Goal: Information Seeking & Learning: Learn about a topic

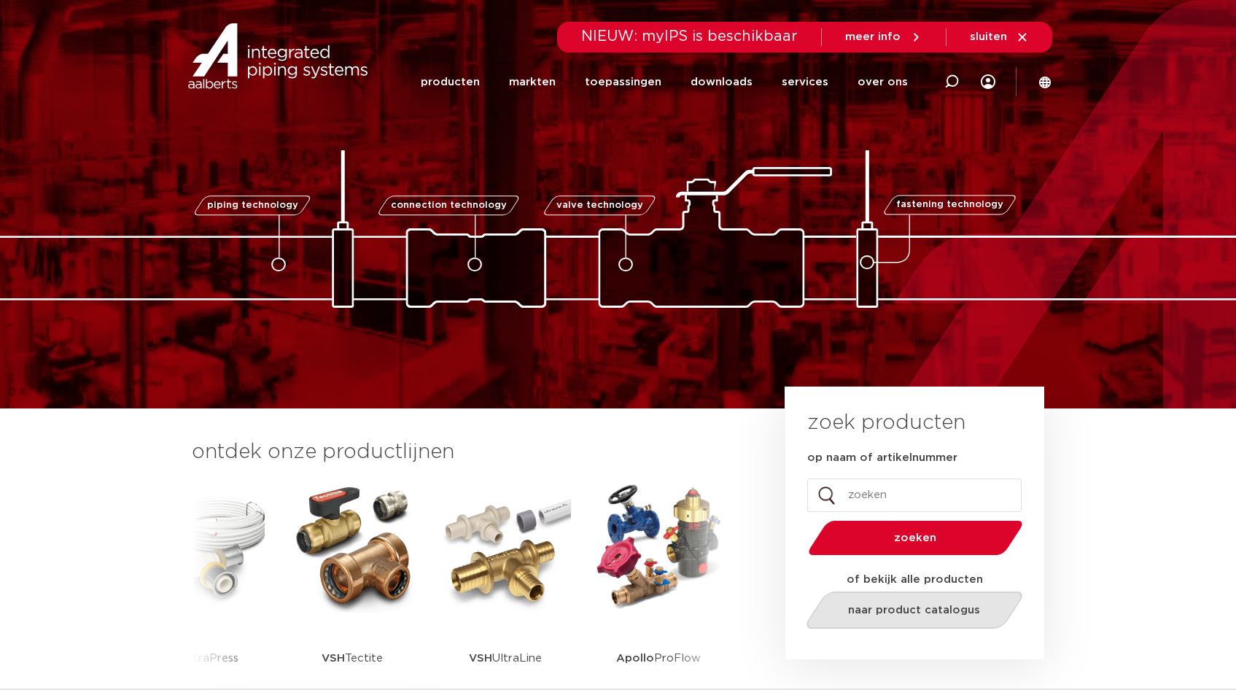
click at [900, 608] on span "naar product catalogus" at bounding box center [914, 609] width 132 height 11
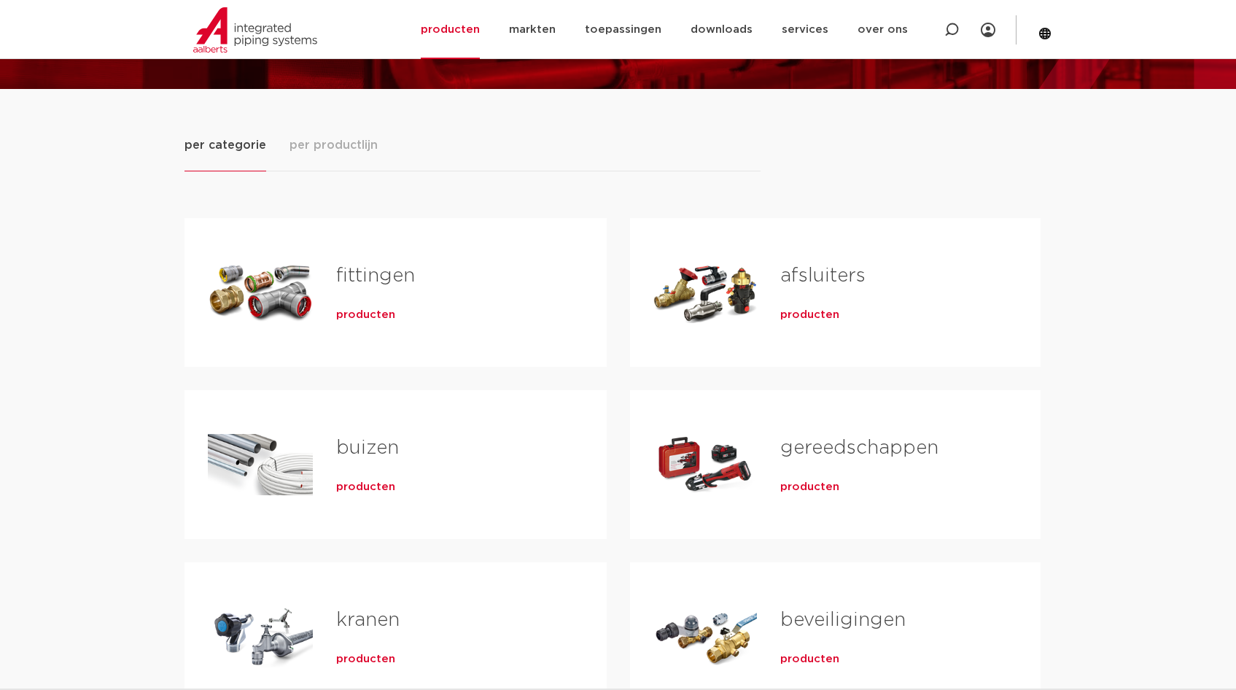
scroll to position [364, 0]
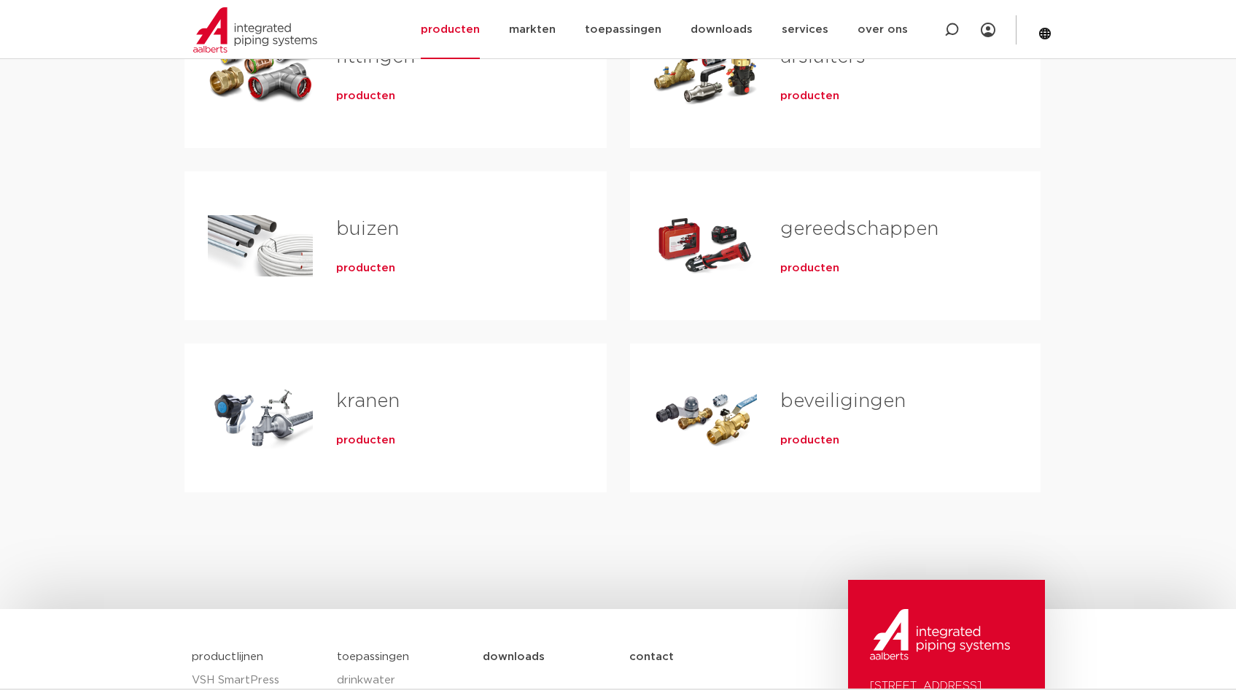
click at [806, 399] on link "beveiligingen" at bounding box center [842, 400] width 125 height 19
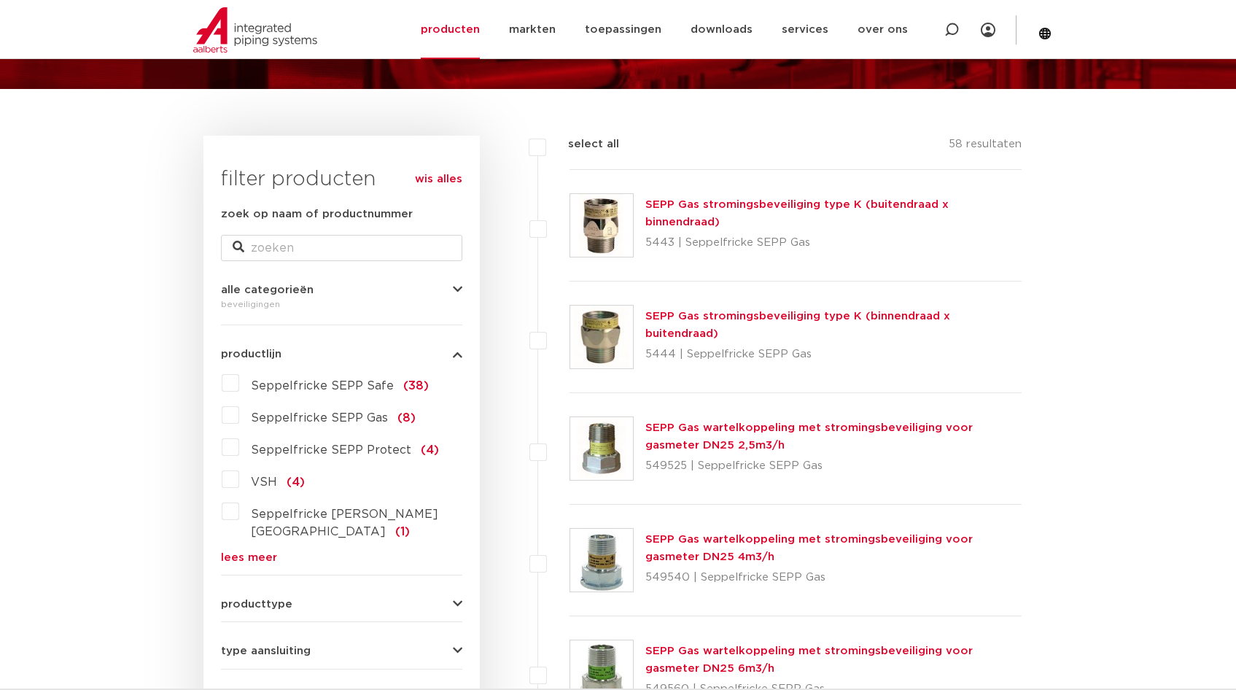
click at [457, 287] on icon "button" at bounding box center [457, 289] width 9 height 11
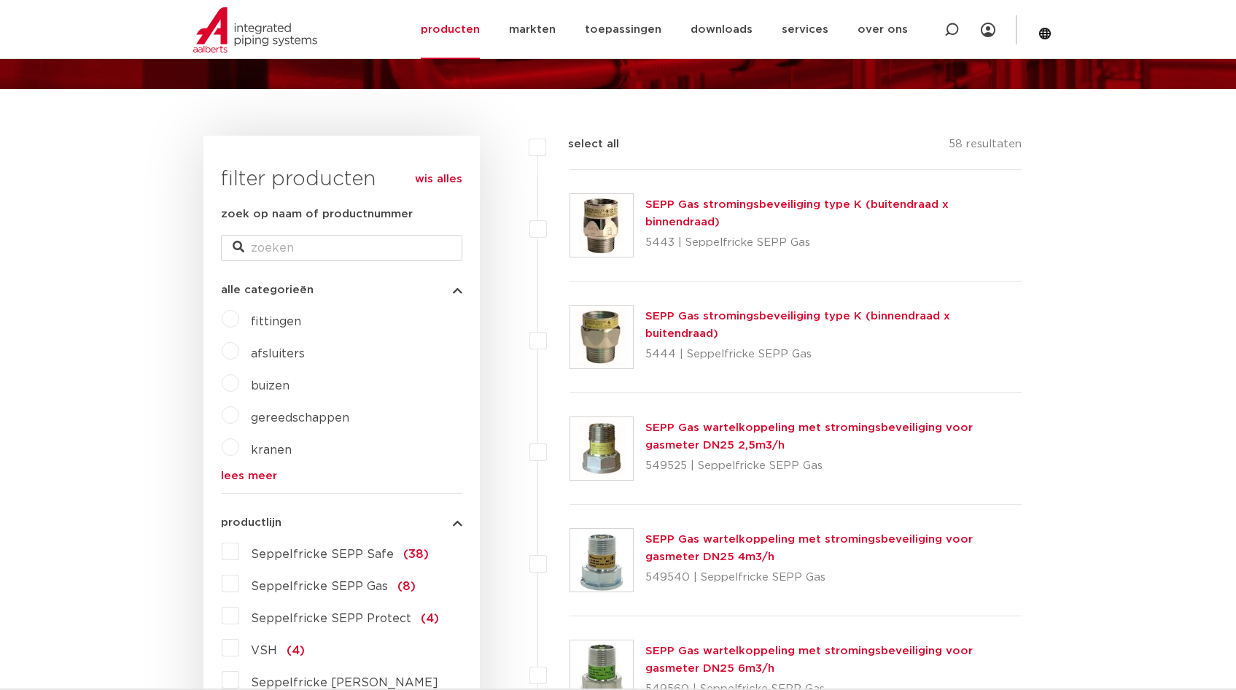
click at [457, 287] on icon "button" at bounding box center [457, 289] width 9 height 11
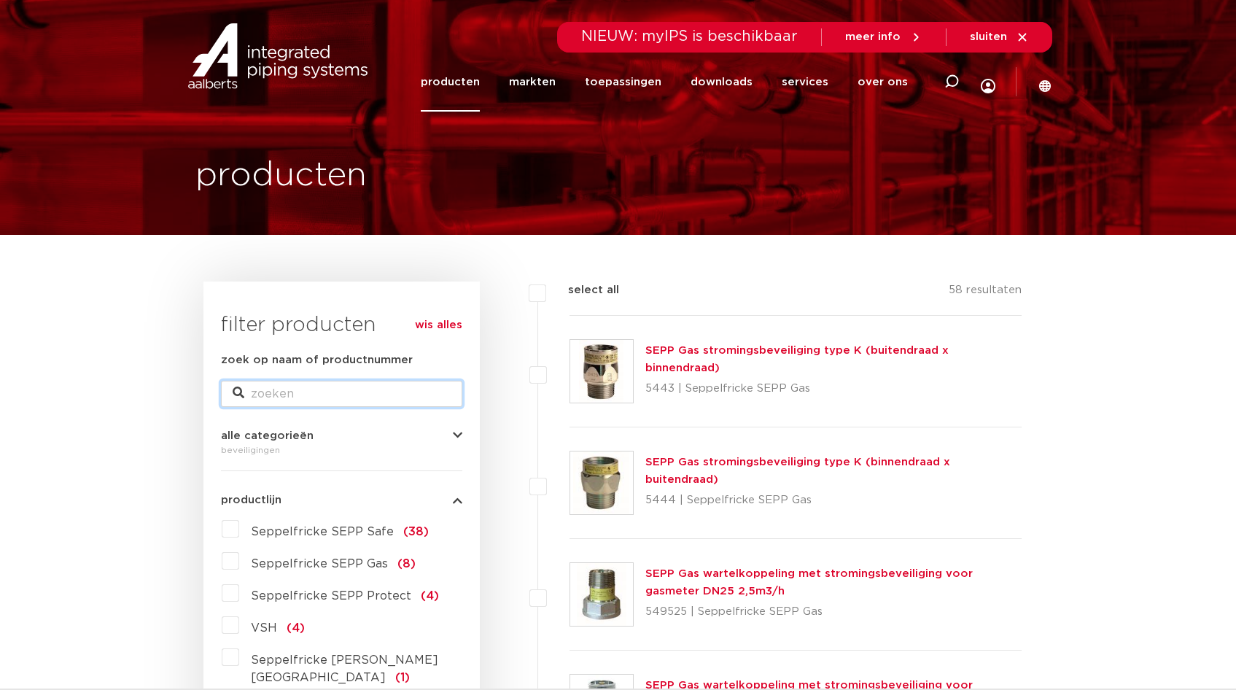
click at [266, 394] on input "zoek op naam of productnummer" at bounding box center [341, 394] width 241 height 26
type input "pentec"
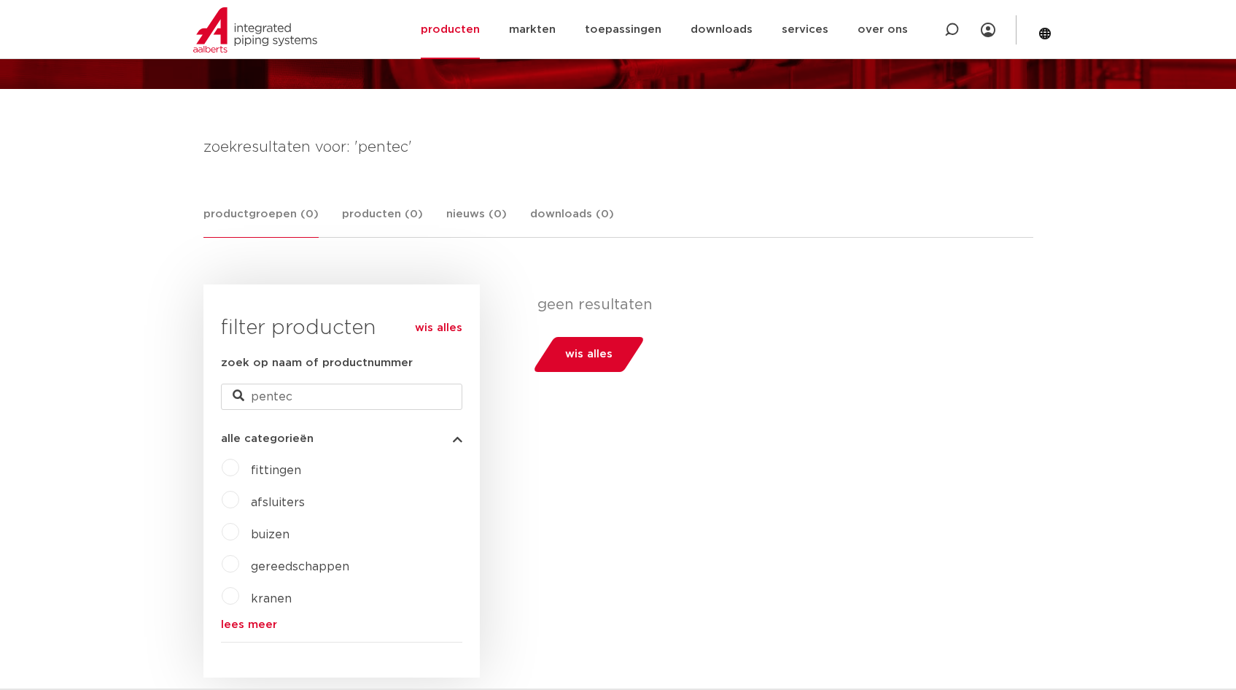
scroll to position [292, 0]
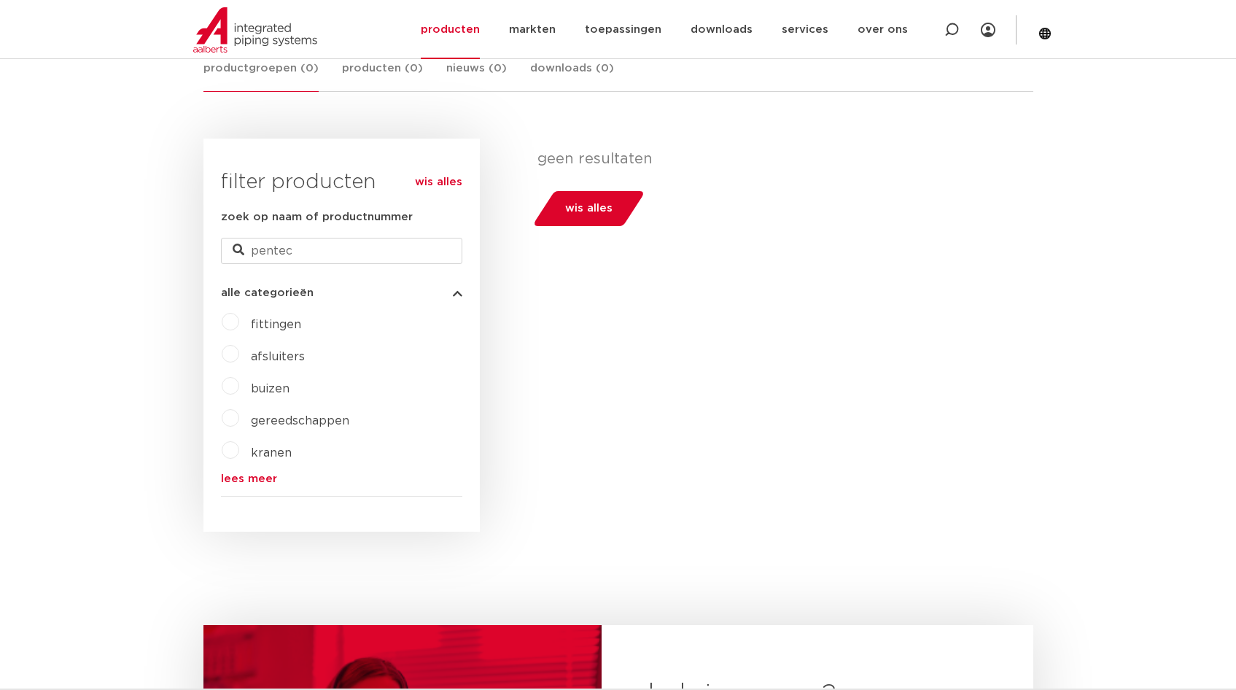
click at [249, 477] on link "lees meer" at bounding box center [341, 478] width 241 height 11
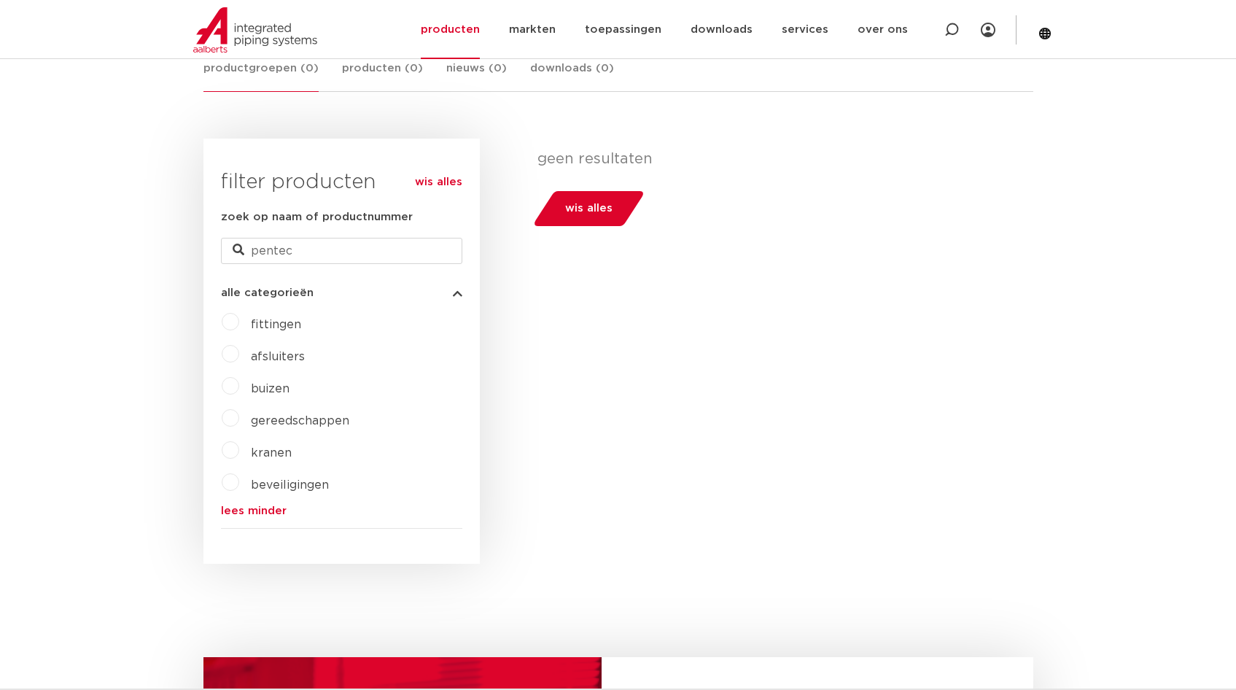
click at [285, 482] on span "beveiligingen" at bounding box center [290, 485] width 78 height 12
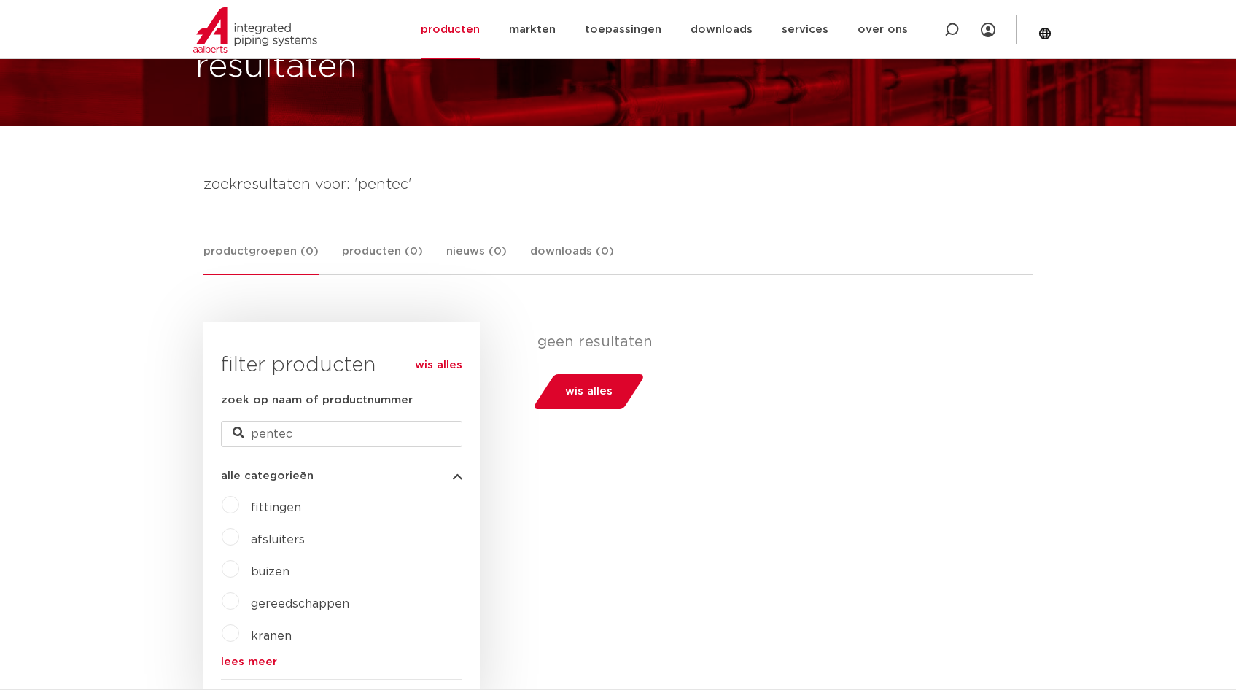
scroll to position [182, 0]
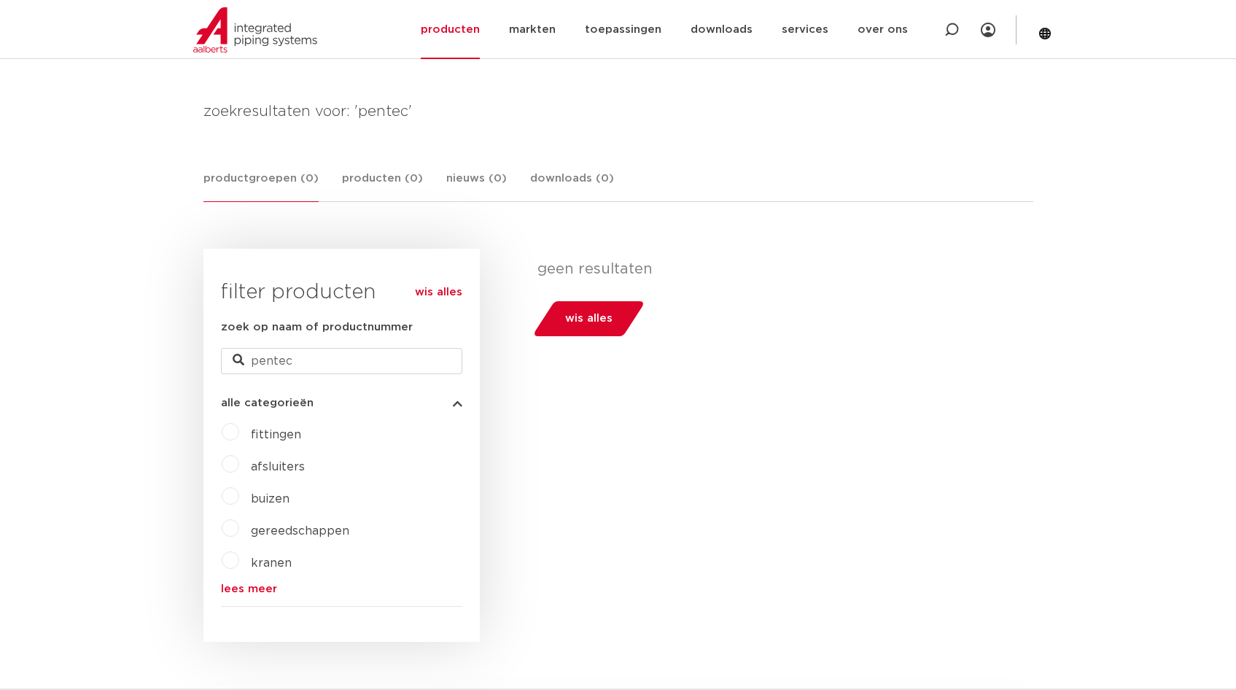
click at [589, 321] on span "wis alles" at bounding box center [588, 318] width 47 height 23
